Goal: Task Accomplishment & Management: Complete application form

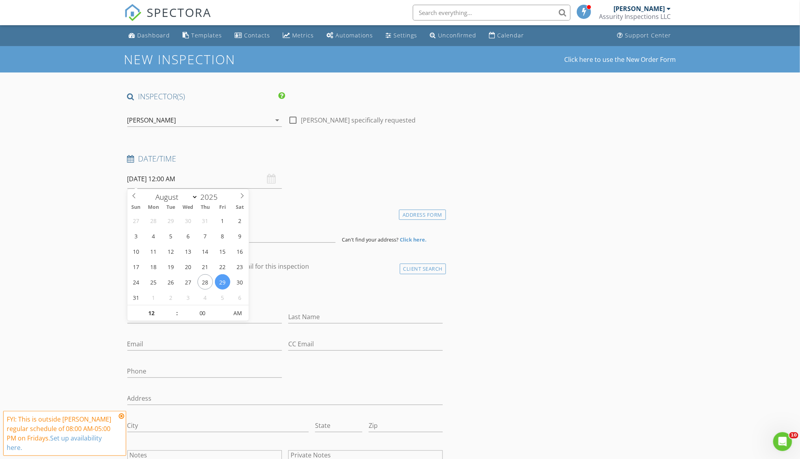
click at [138, 182] on input "08/29/2025 12:00 AM" at bounding box center [204, 178] width 154 height 19
drag, startPoint x: 337, startPoint y: 166, endPoint x: 310, endPoint y: 158, distance: 28.3
click at [338, 166] on div "Date/Time" at bounding box center [285, 162] width 322 height 16
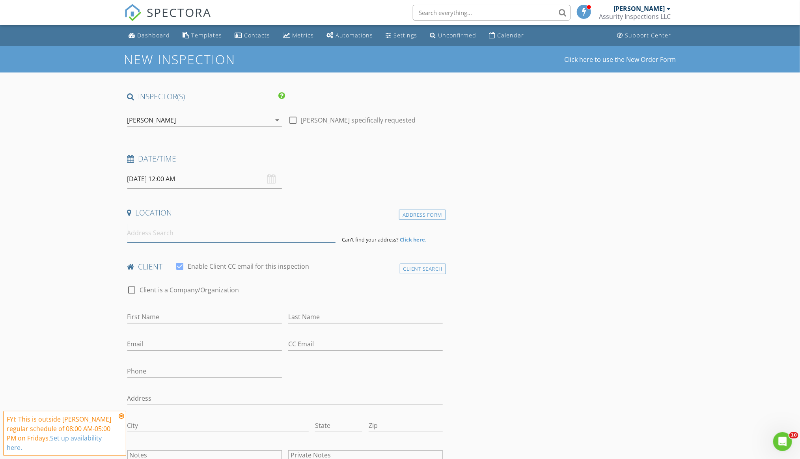
click at [171, 238] on input at bounding box center [231, 232] width 208 height 19
paste input "23039 Isoleta Road"
click at [202, 233] on input "23039 Isoleta Road" at bounding box center [231, 232] width 208 height 19
type input "23039 Isoleta Road, Indian Hills, CO, USA"
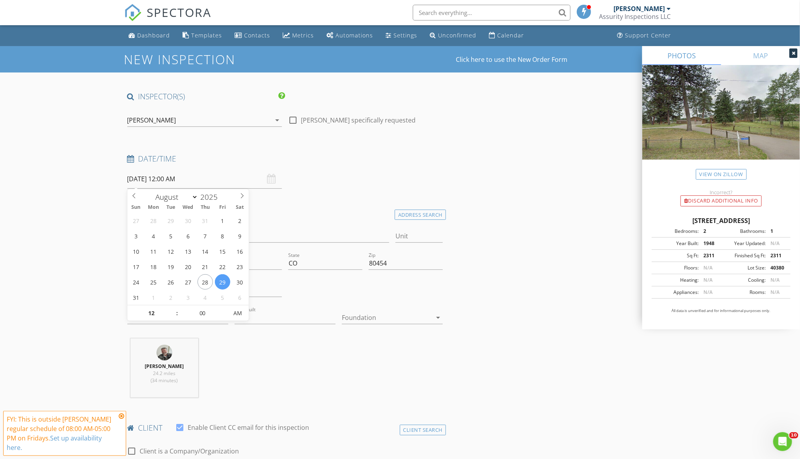
click at [156, 179] on input "08/29/2025 12:00 AM" at bounding box center [204, 178] width 154 height 19
type input "09/01/2025 12:00 AM"
select select "8"
click at [153, 311] on input "12" at bounding box center [151, 314] width 48 height 16
type input "9"
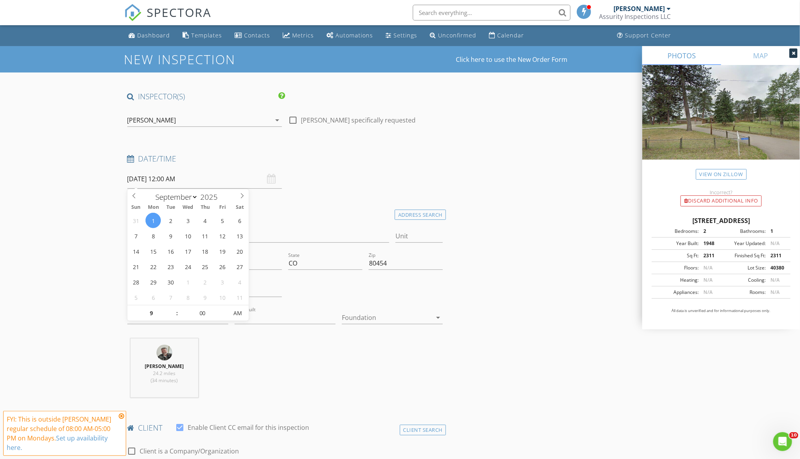
type input "[DATE] 9:00 AM"
click at [337, 180] on div "Date/Time 09/01/2025 9:00 AM" at bounding box center [285, 171] width 322 height 35
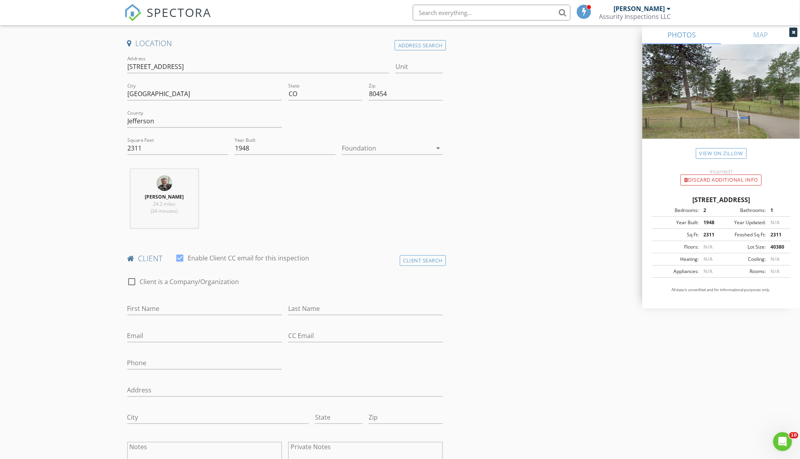
scroll to position [236, 0]
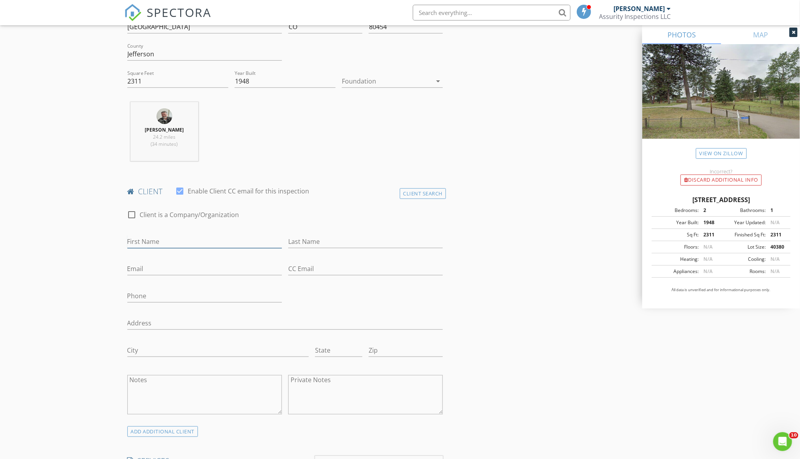
click at [160, 240] on input "First Name" at bounding box center [204, 241] width 154 height 13
type input "[PERSON_NAME]"
type input "Fife"
click at [149, 268] on input "Email" at bounding box center [204, 268] width 154 height 13
paste input "[EMAIL_ADDRESS][DOMAIN_NAME]"
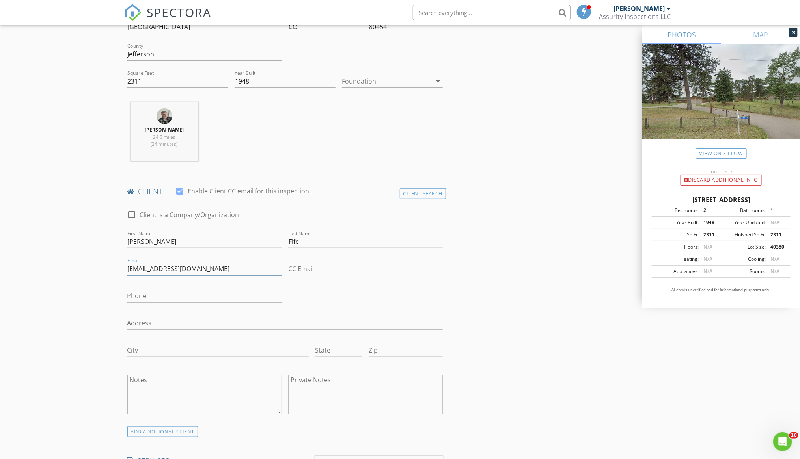
type input "[EMAIL_ADDRESS][DOMAIN_NAME]"
click at [223, 297] on input "Phone" at bounding box center [204, 296] width 154 height 13
click at [197, 297] on input "Phone" at bounding box center [204, 296] width 154 height 13
type input "[PHONE_NUMBER]"
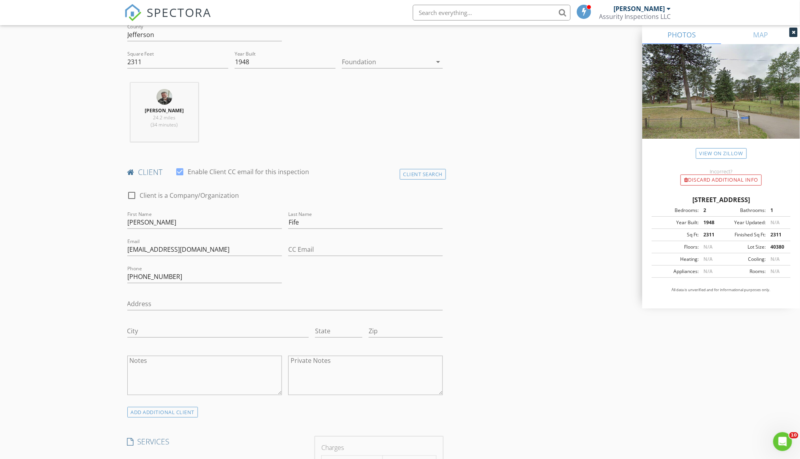
scroll to position [355, 0]
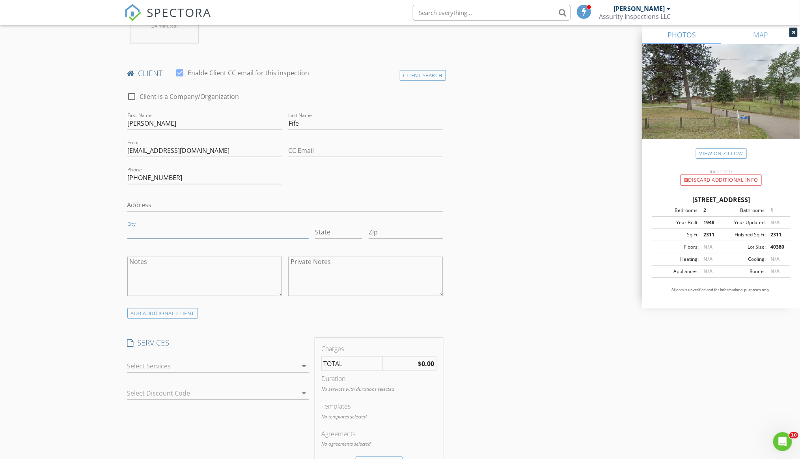
click at [158, 230] on input "City" at bounding box center [217, 232] width 181 height 13
click at [148, 199] on input "Address" at bounding box center [285, 205] width 316 height 13
click at [516, 225] on div "INSPECTOR(S) check_box Bill Kennedy PRIMARY check_box_outline_blank Anthony Ros…" at bounding box center [400, 451] width 552 height 1428
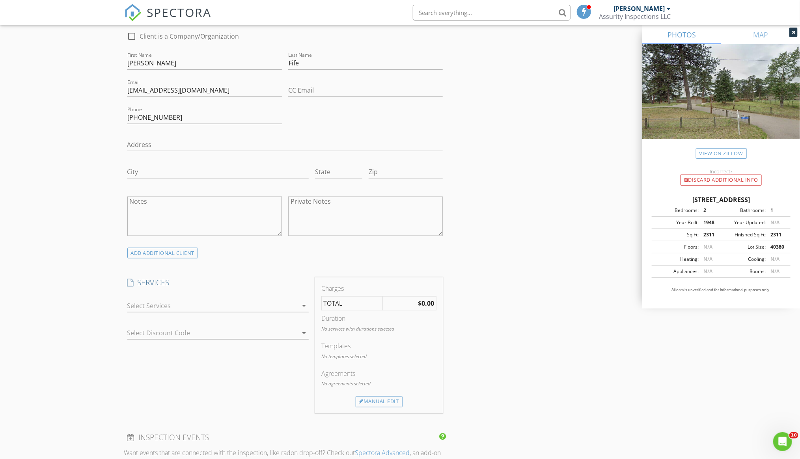
scroll to position [473, 0]
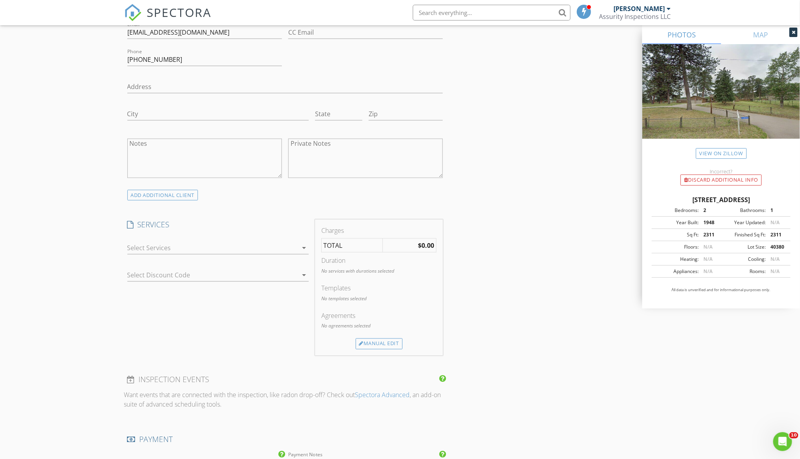
click at [299, 247] on icon "arrow_drop_down" at bounding box center [303, 247] width 9 height 9
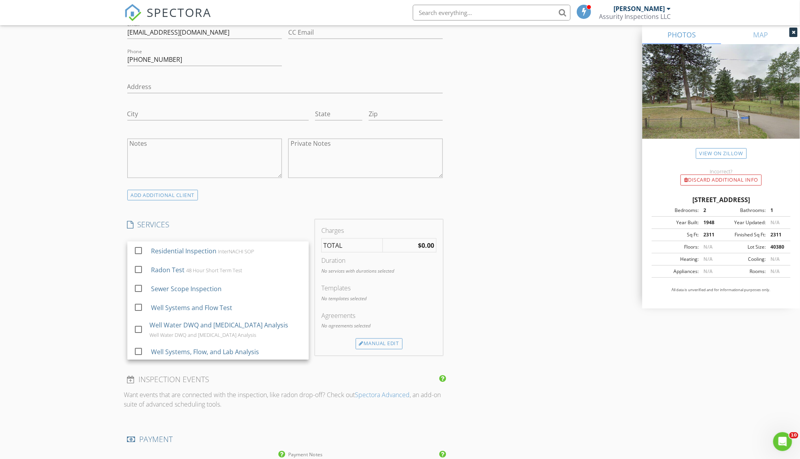
click at [220, 251] on div "InterNACHI SOP" at bounding box center [236, 251] width 36 height 6
checkbox input "true"
checkbox input "false"
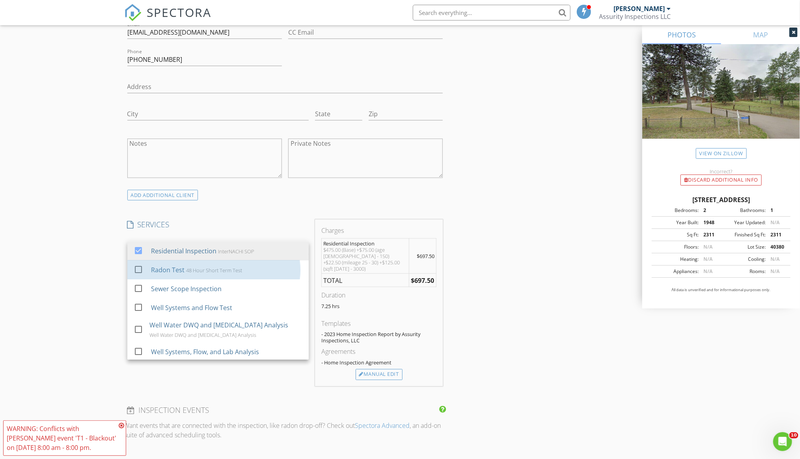
click at [234, 270] on div "48 Hour Short Term Test" at bounding box center [214, 270] width 56 height 6
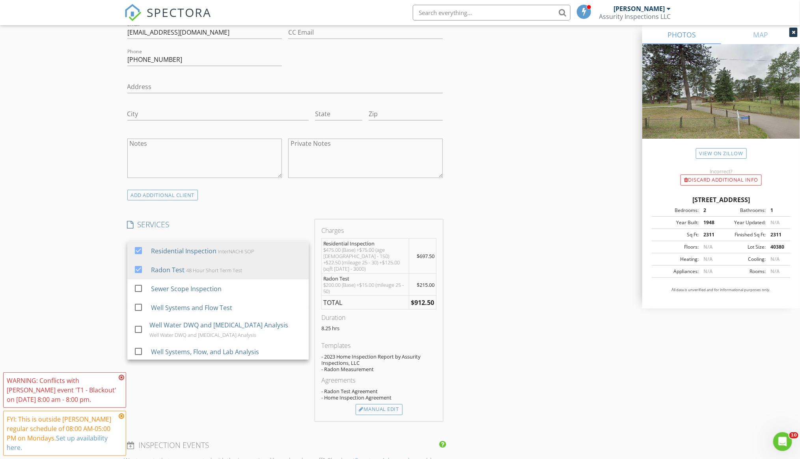
click at [484, 99] on div "INSPECTOR(S) check_box Bill Kennedy PRIMARY check_box_outline_blank Anthony Ros…" at bounding box center [400, 366] width 552 height 1494
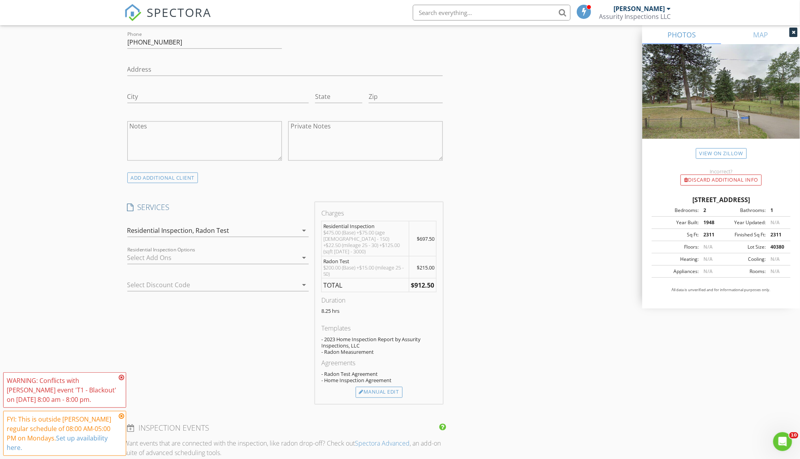
scroll to position [532, 0]
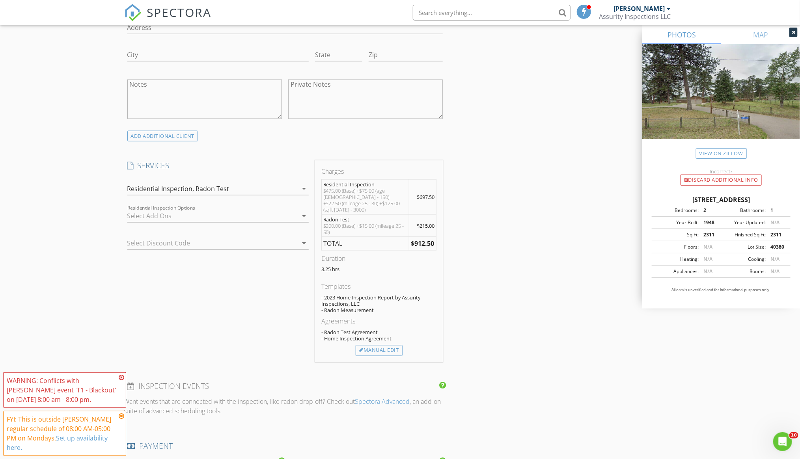
click at [302, 211] on icon "arrow_drop_down" at bounding box center [303, 215] width 9 height 9
click at [299, 184] on div "arrow_drop_down" at bounding box center [303, 188] width 11 height 9
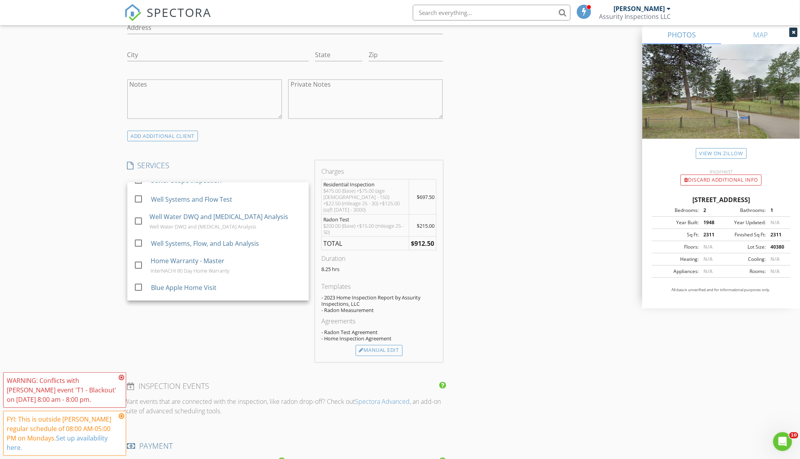
scroll to position [59, 0]
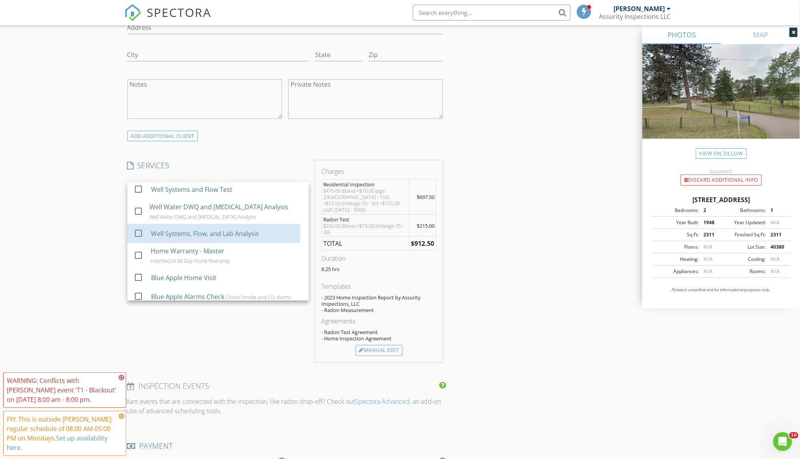
click at [231, 229] on div "Well Systems, Flow, and Lab Analysis" at bounding box center [205, 233] width 108 height 9
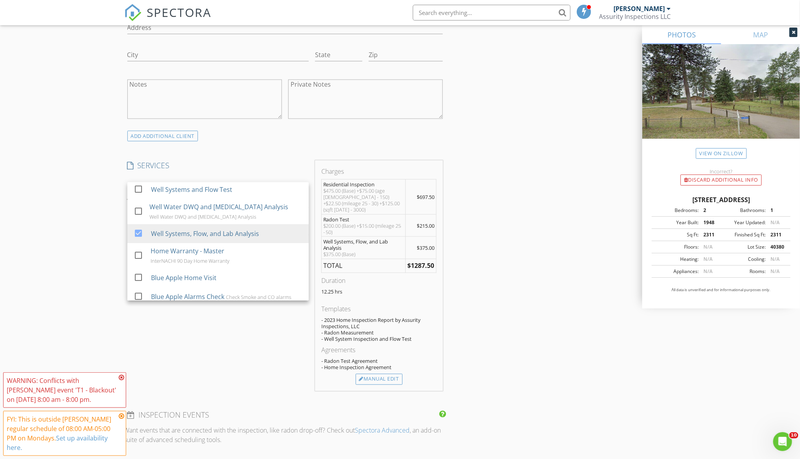
click at [503, 252] on div "INSPECTOR(S) check_box Bill Kennedy PRIMARY check_box_outline_blank Anthony Ros…" at bounding box center [400, 320] width 552 height 1522
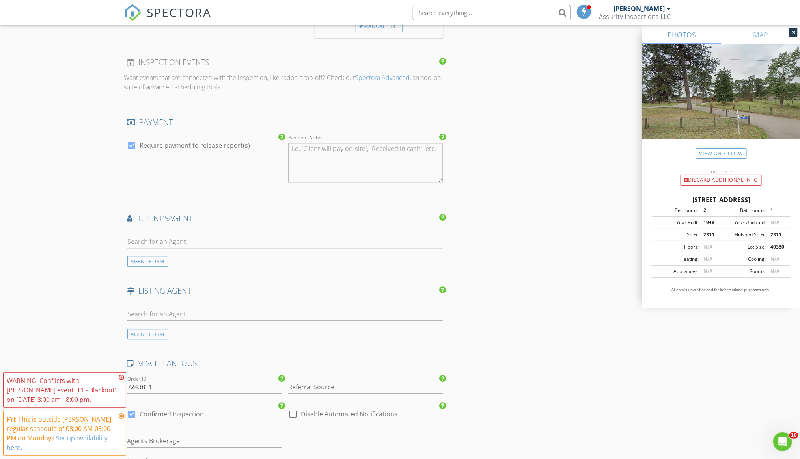
scroll to position [887, 0]
click at [123, 378] on icon at bounding box center [122, 377] width 6 height 6
click at [123, 416] on icon at bounding box center [122, 416] width 6 height 6
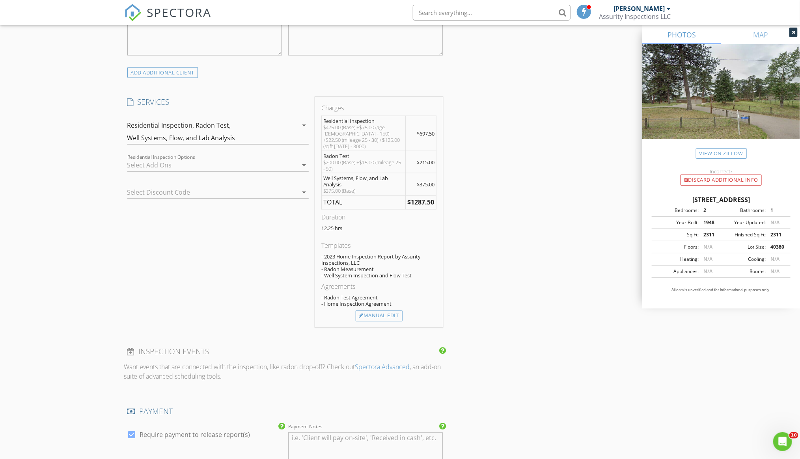
scroll to position [573, 0]
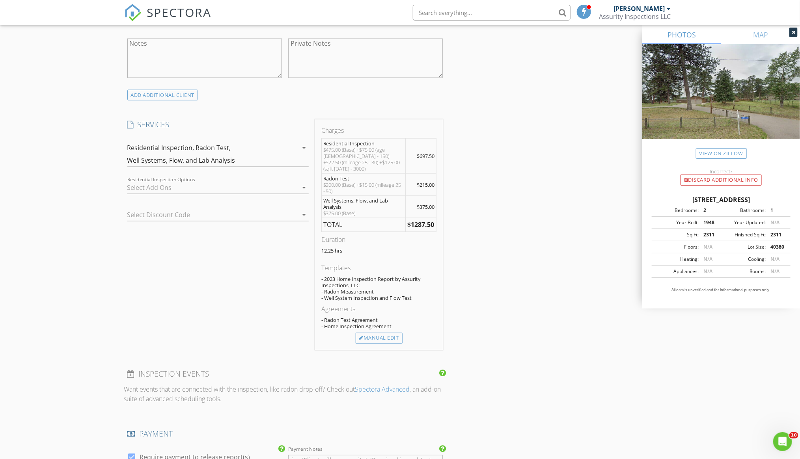
click at [303, 149] on icon "arrow_drop_down" at bounding box center [303, 147] width 9 height 9
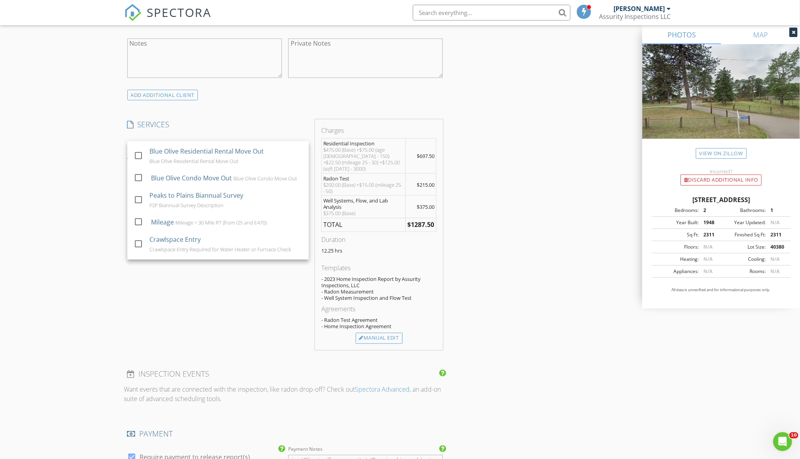
scroll to position [355, 0]
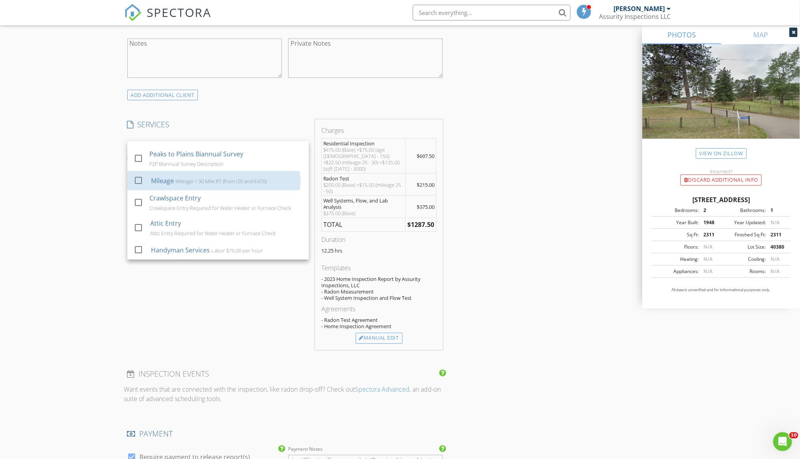
click at [255, 189] on div "Mileage Mileage > 30 Mile RT (from I25 and E470)" at bounding box center [226, 181] width 151 height 16
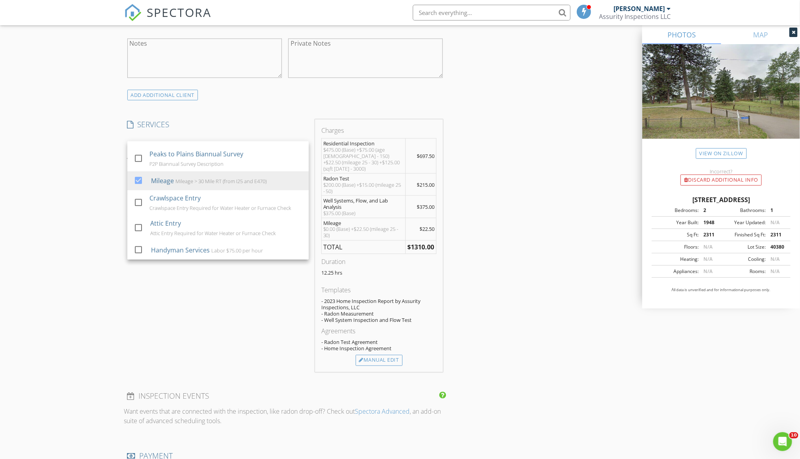
click at [509, 234] on div "INSPECTOR(S) check_box Bill Kennedy PRIMARY check_box_outline_blank Anthony Ros…" at bounding box center [400, 290] width 552 height 1545
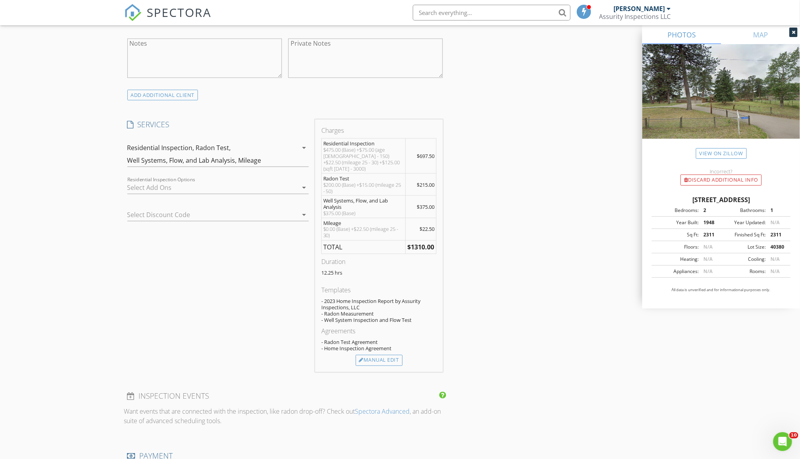
click at [220, 251] on div "SERVICES check_box Residential Inspection InterNACHI SOP check_box Radon Test 4…" at bounding box center [218, 245] width 188 height 253
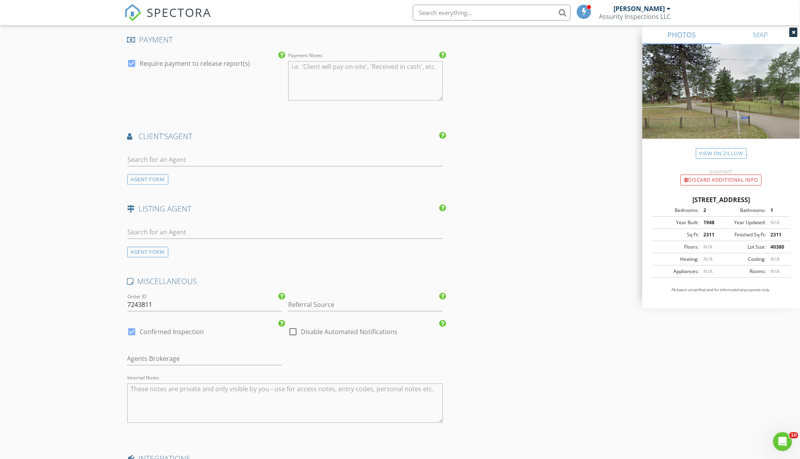
scroll to position [1009, 0]
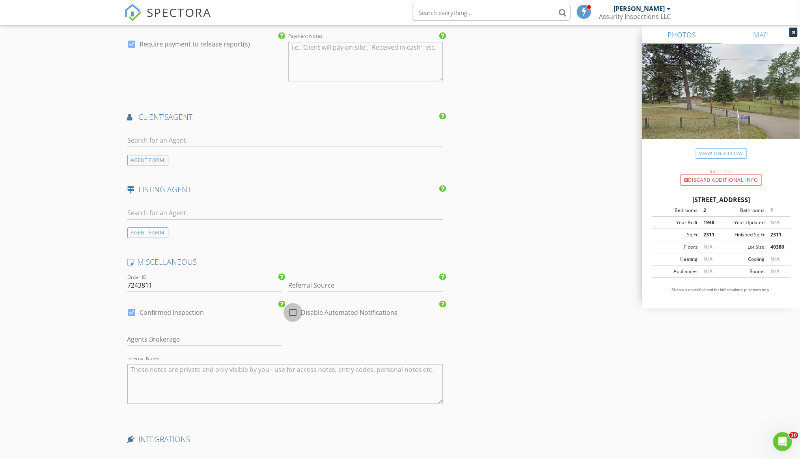
click at [292, 306] on div at bounding box center [292, 312] width 13 height 13
checkbox input "true"
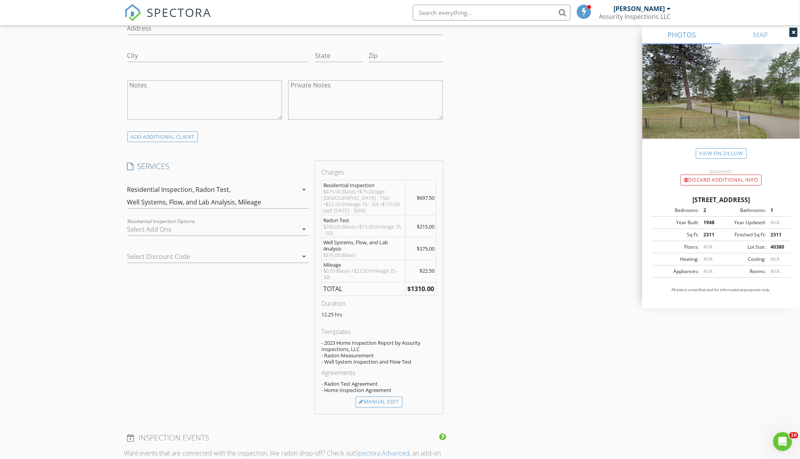
scroll to position [532, 0]
click at [518, 275] on div "INSPECTOR(S) check_box Bill Kennedy PRIMARY check_box_outline_blank Anthony Ros…" at bounding box center [400, 331] width 552 height 1545
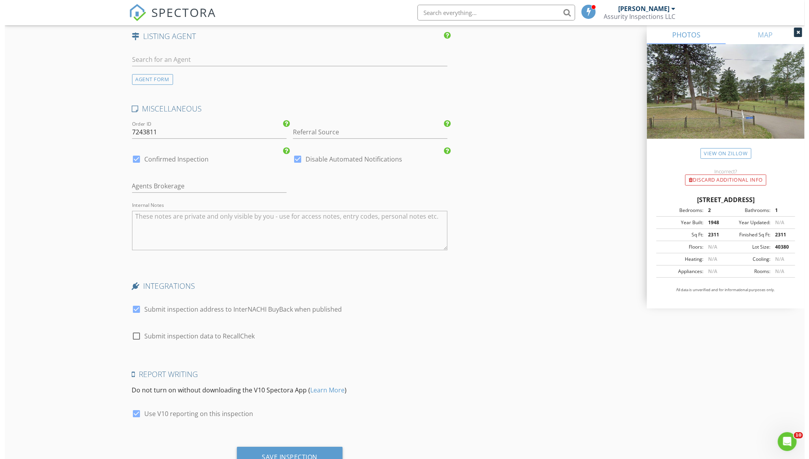
scroll to position [1186, 0]
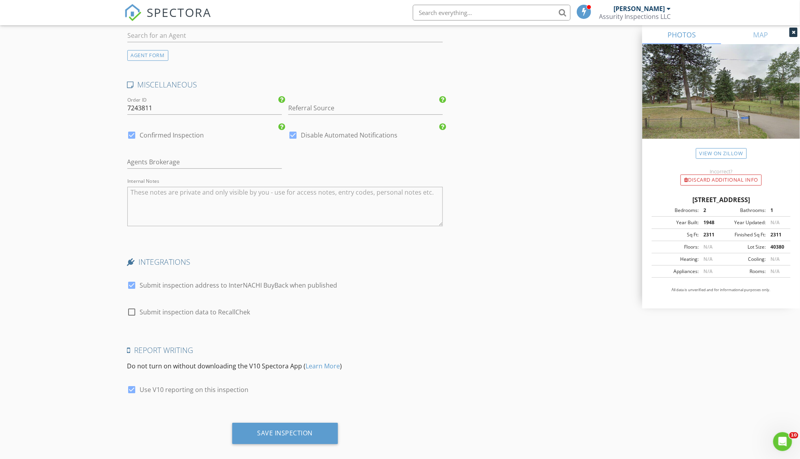
click at [303, 429] on div "Save Inspection" at bounding box center [285, 433] width 56 height 8
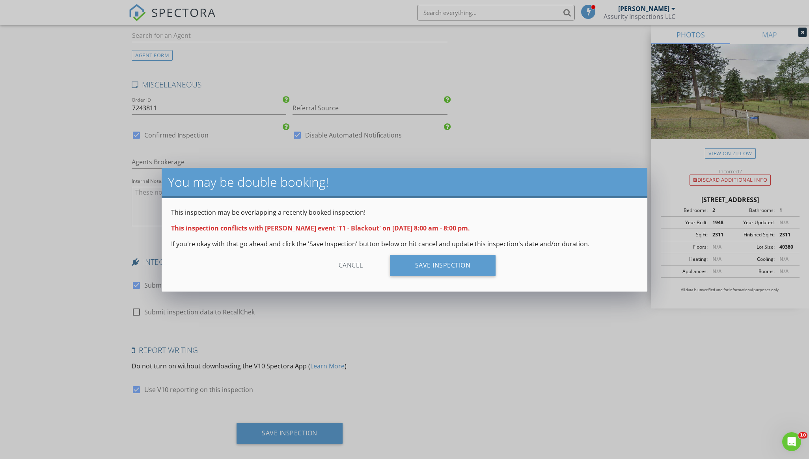
click at [417, 270] on div "Save Inspection" at bounding box center [443, 265] width 106 height 21
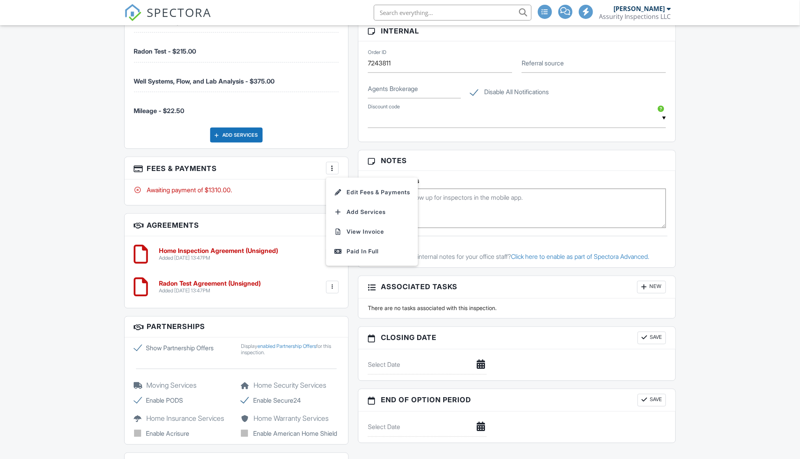
click at [348, 195] on li "Edit Fees & Payments" at bounding box center [372, 192] width 82 height 20
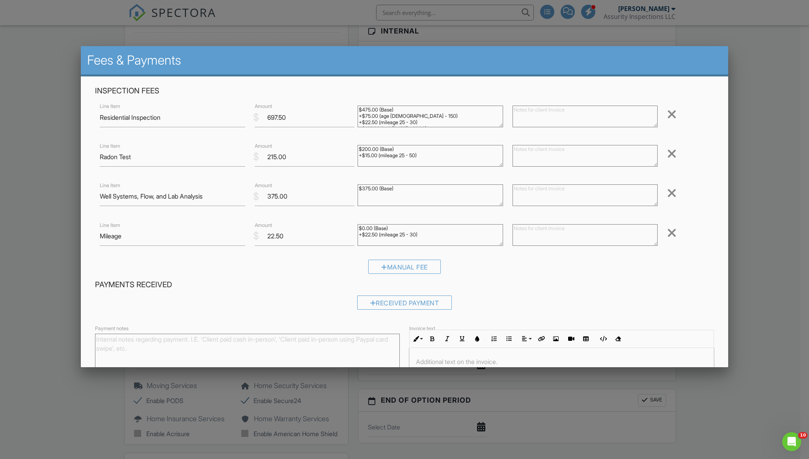
click at [524, 121] on textarea at bounding box center [584, 117] width 145 height 22
type textarea "Waived mileage"
